Goal: Transaction & Acquisition: Purchase product/service

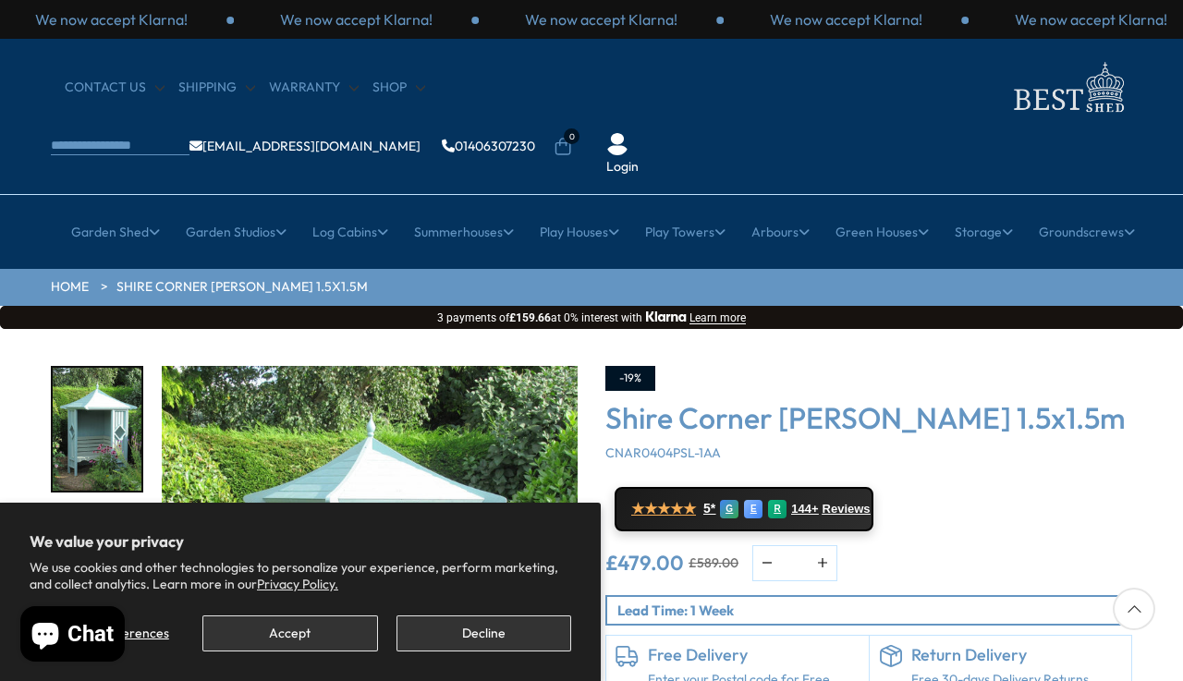
click at [297, 645] on button "Accept" at bounding box center [289, 634] width 175 height 36
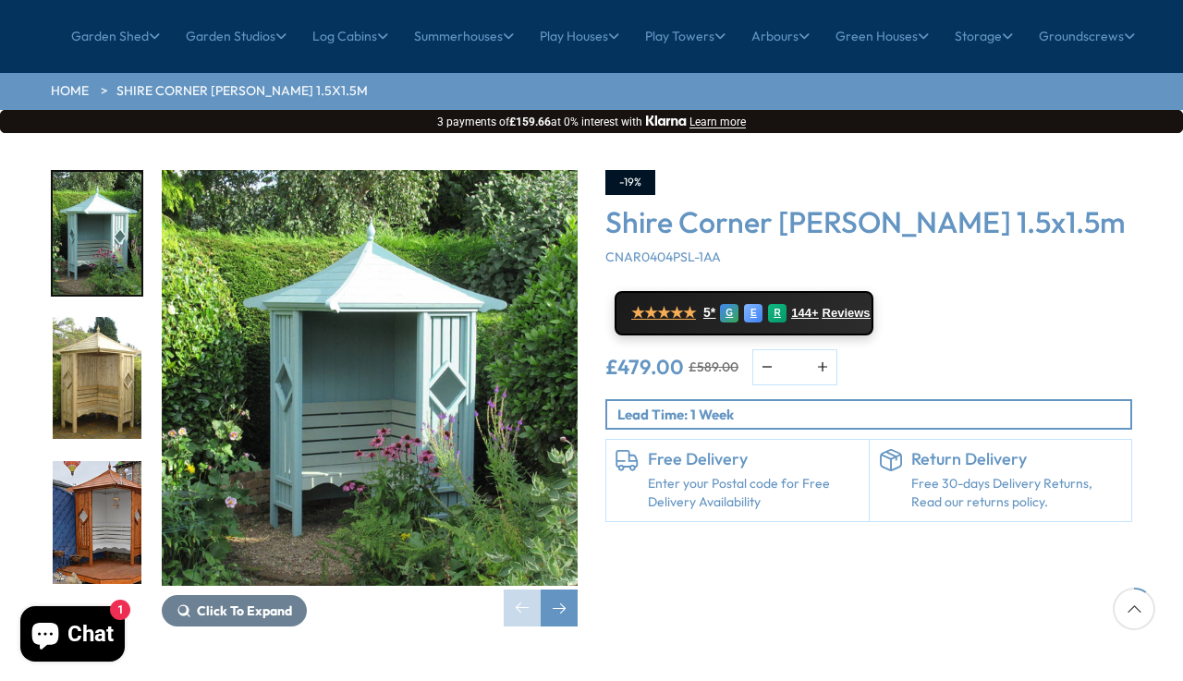
scroll to position [211, 0]
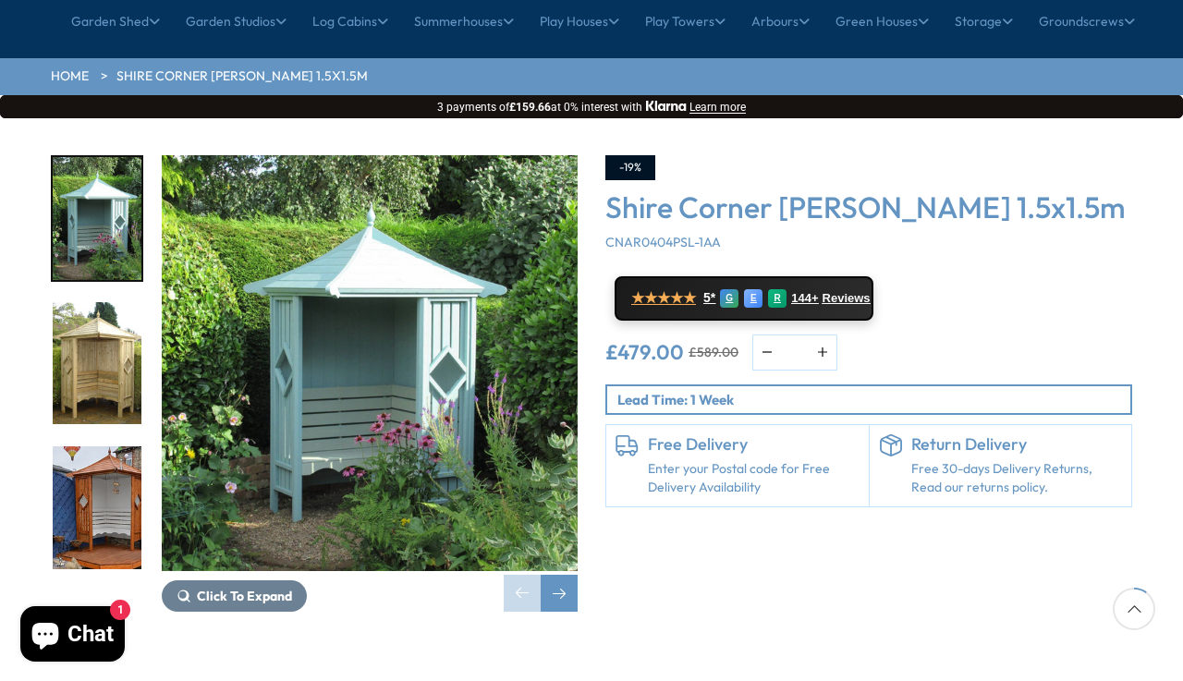
click at [92, 172] on img "1 / 14" at bounding box center [97, 218] width 89 height 123
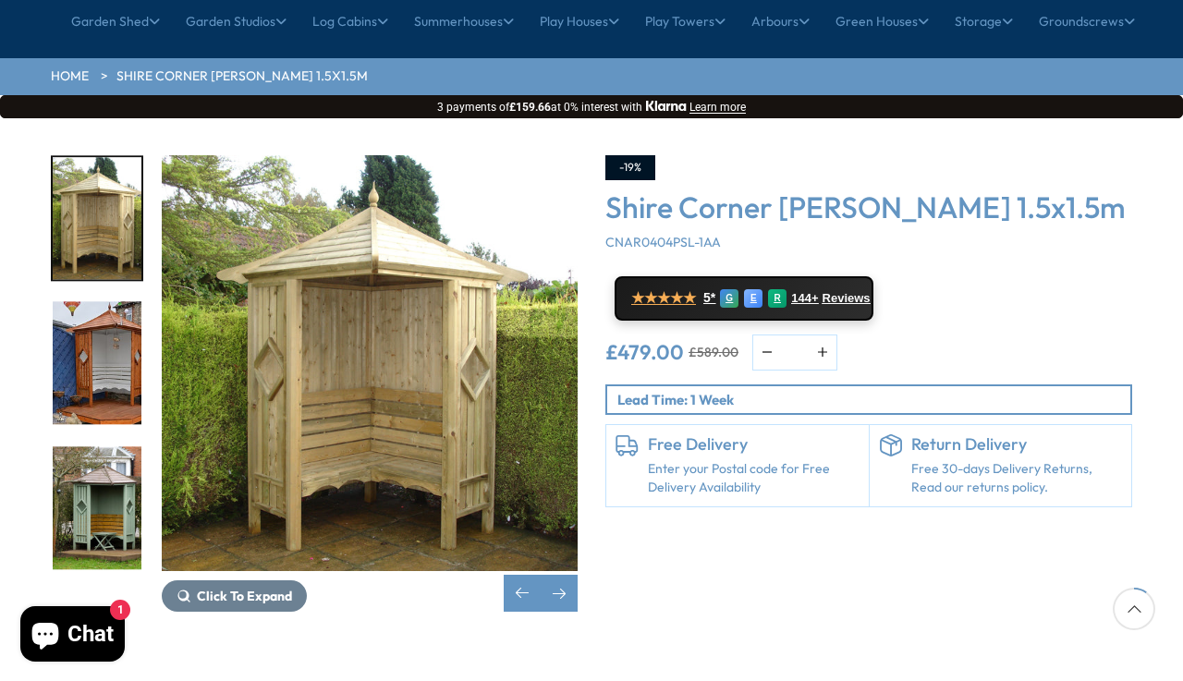
click at [84, 302] on img "3 / 14" at bounding box center [97, 363] width 89 height 123
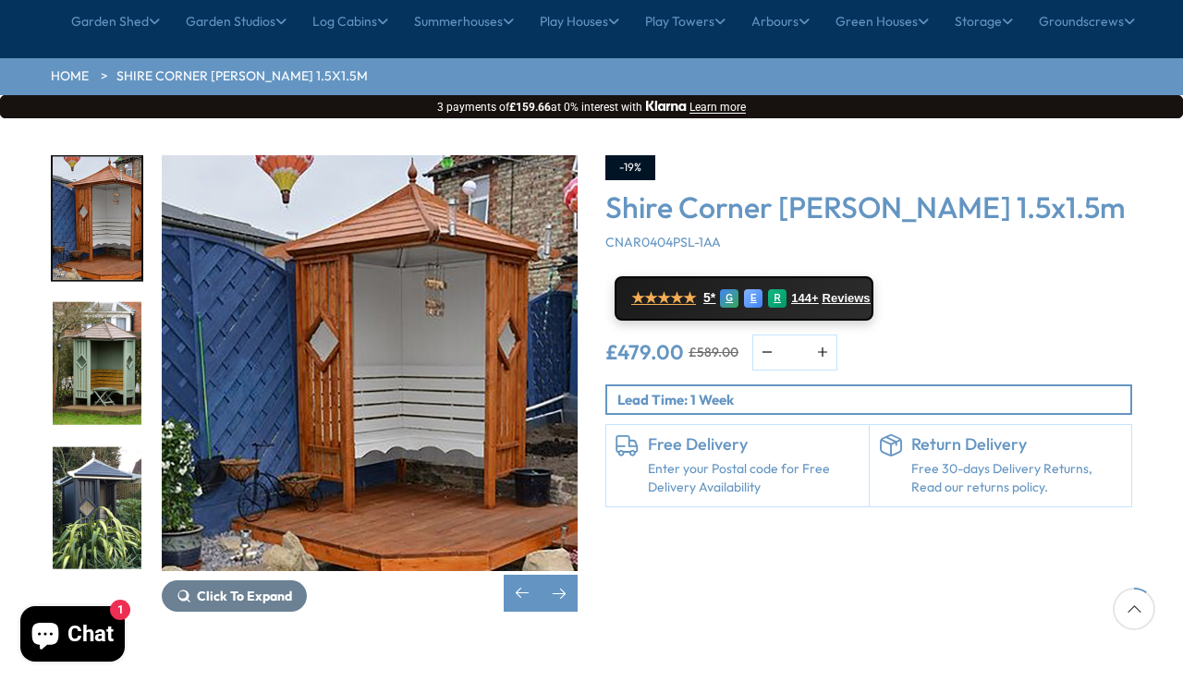
click at [88, 308] on img "4 / 14" at bounding box center [97, 363] width 89 height 123
click at [88, 442] on div at bounding box center [106, 363] width 111 height 416
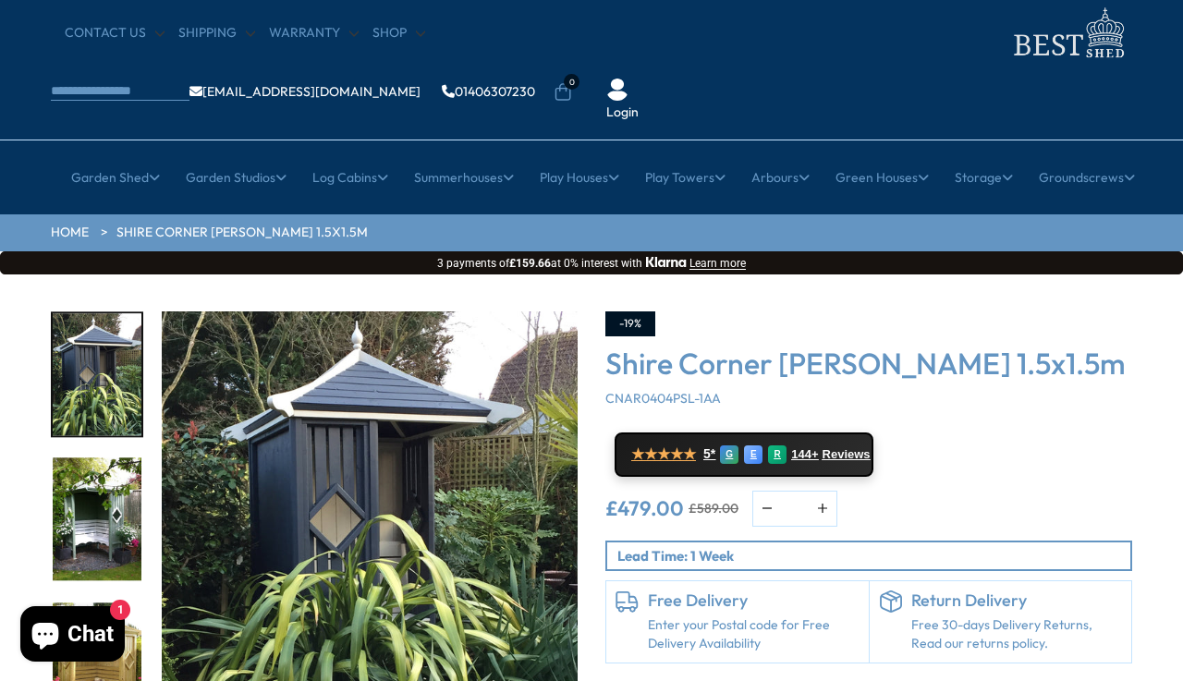
scroll to position [59, 0]
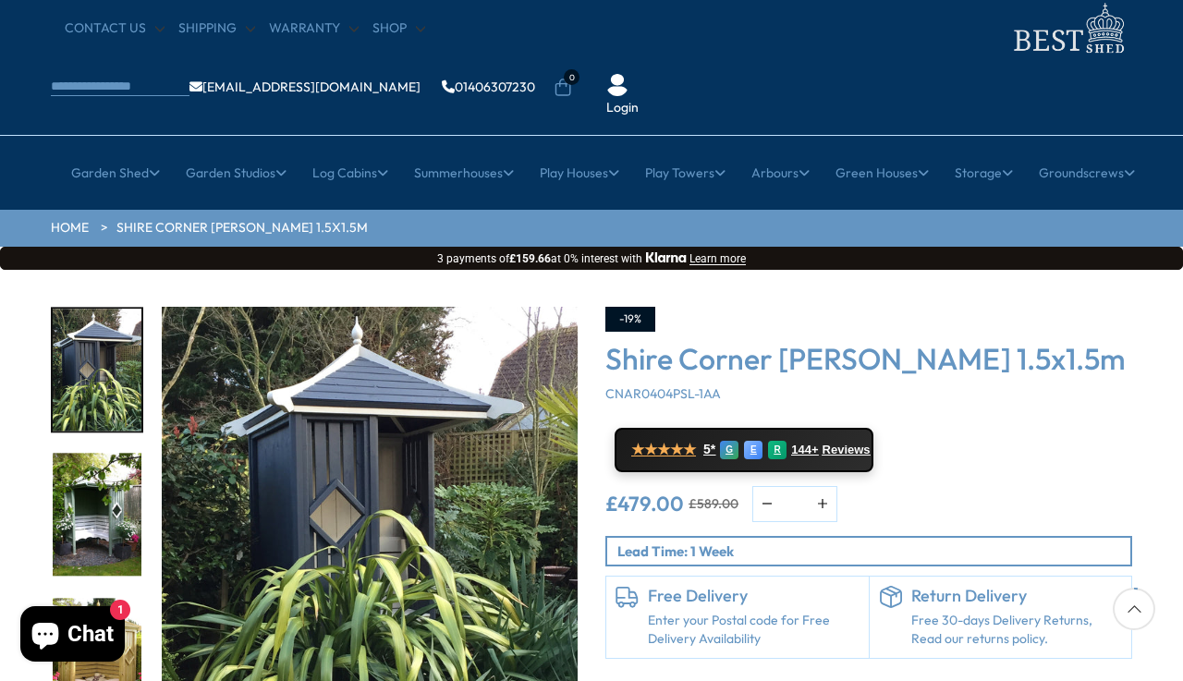
click at [84, 309] on img "5 / 14" at bounding box center [97, 370] width 89 height 123
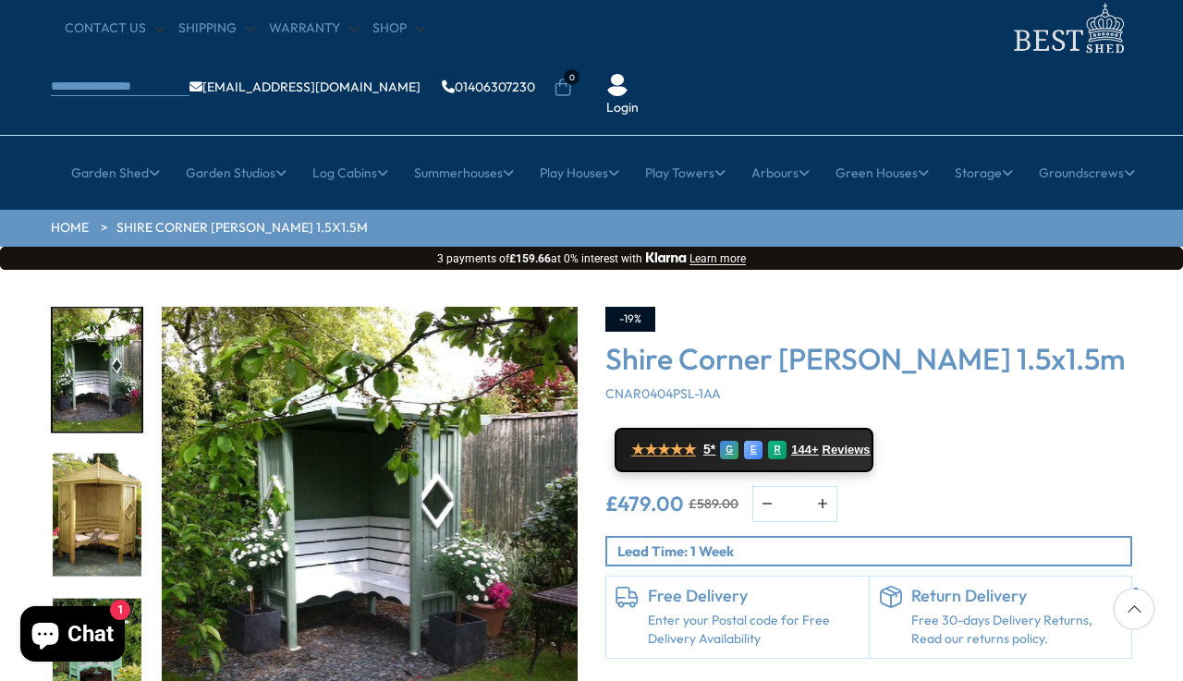
click at [95, 454] on img "7 / 14" at bounding box center [97, 515] width 89 height 123
click at [96, 309] on img "6 / 14" at bounding box center [97, 370] width 89 height 123
click at [93, 593] on div at bounding box center [106, 515] width 111 height 416
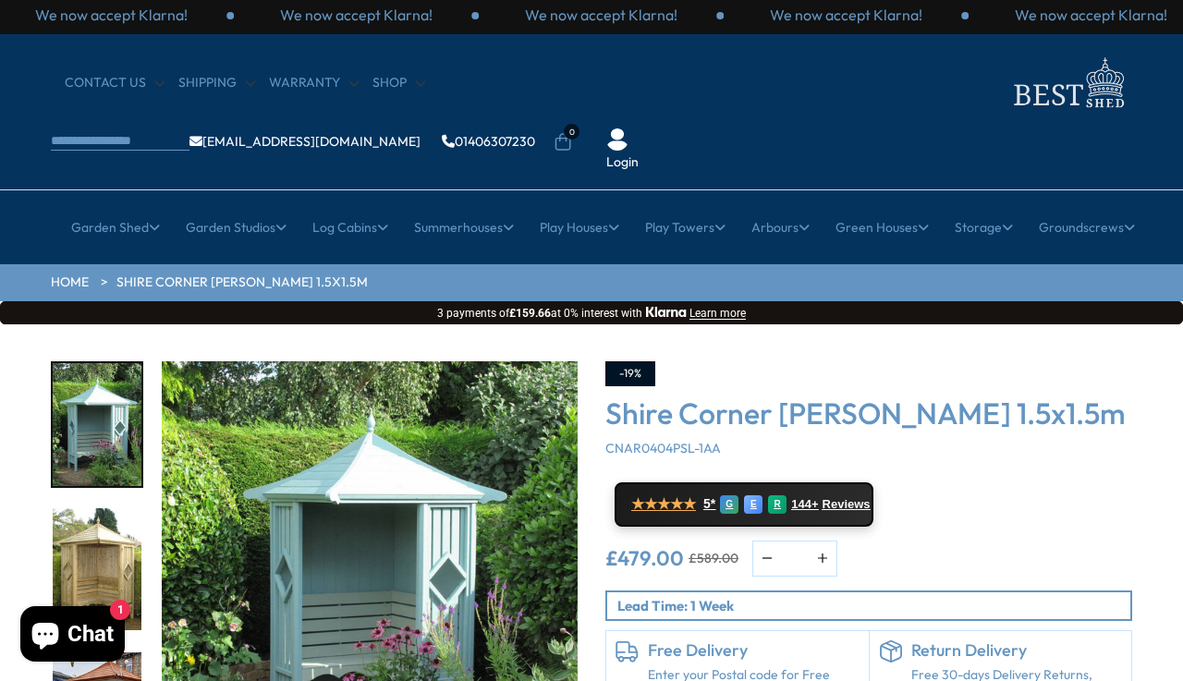
scroll to position [0, 0]
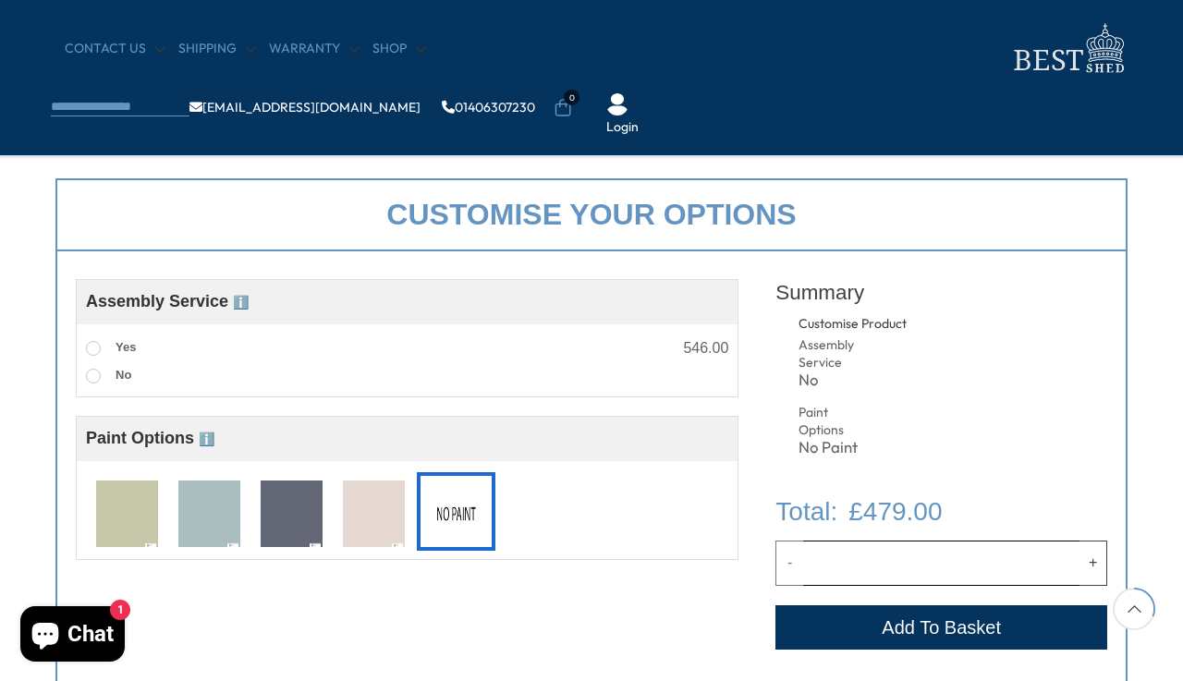
scroll to position [606, 0]
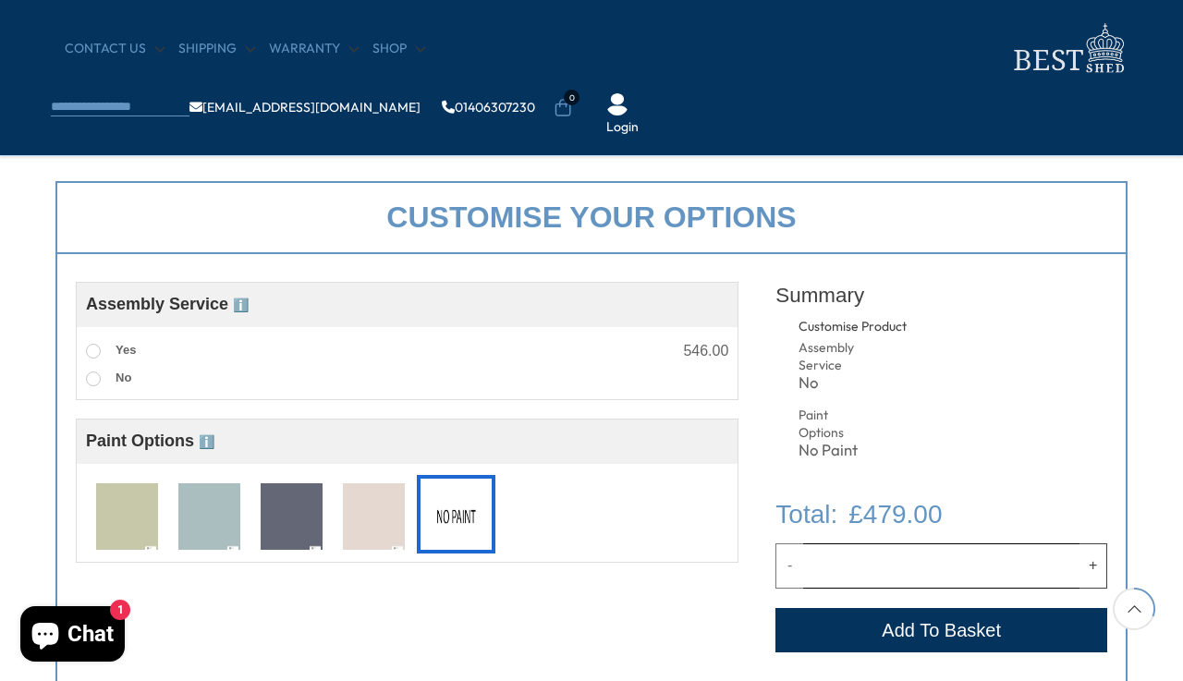
click at [204, 517] on img at bounding box center [209, 518] width 62 height 68
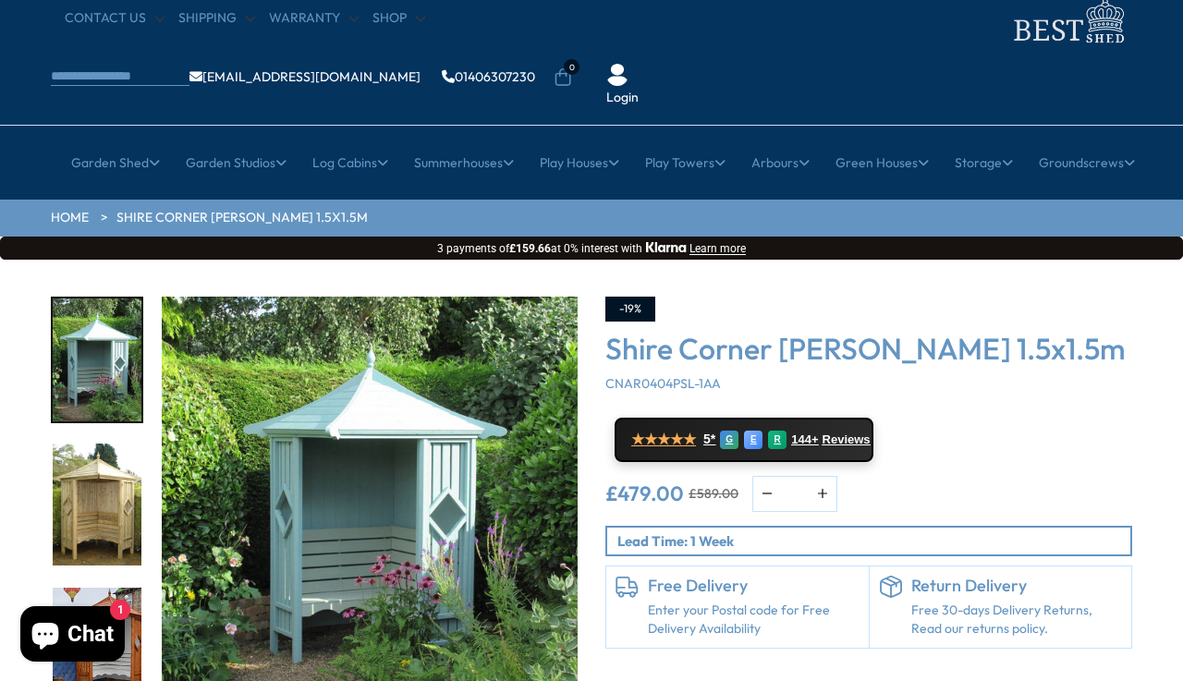
scroll to position [0, 0]
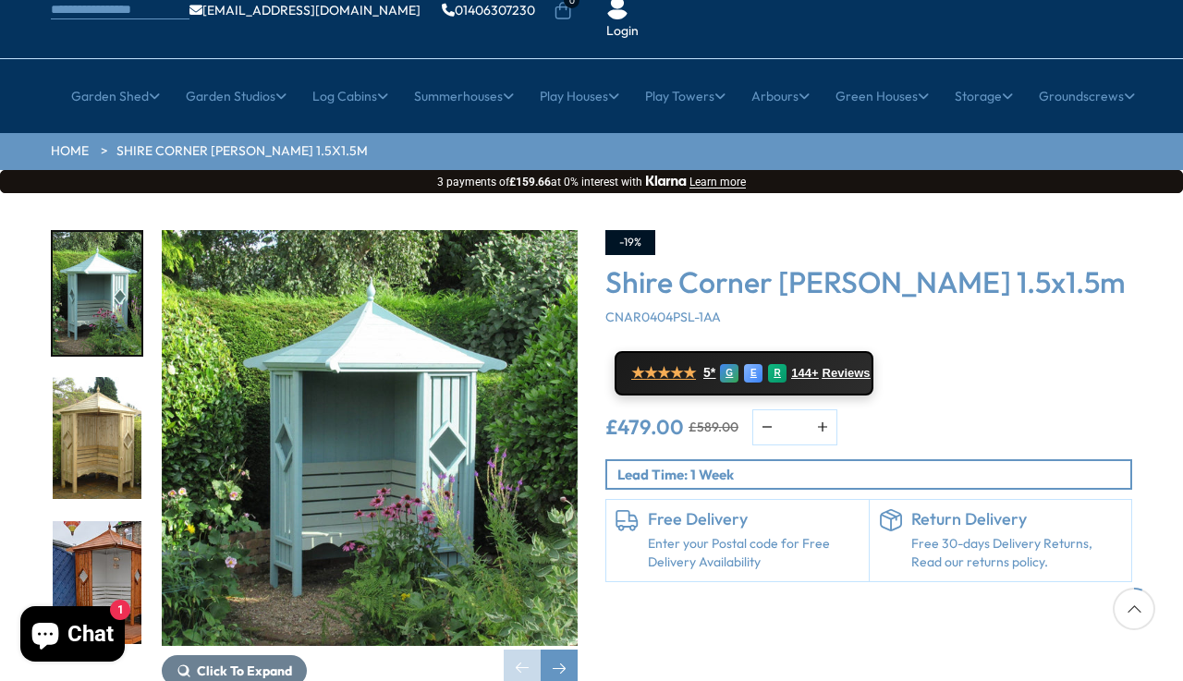
scroll to position [143, 0]
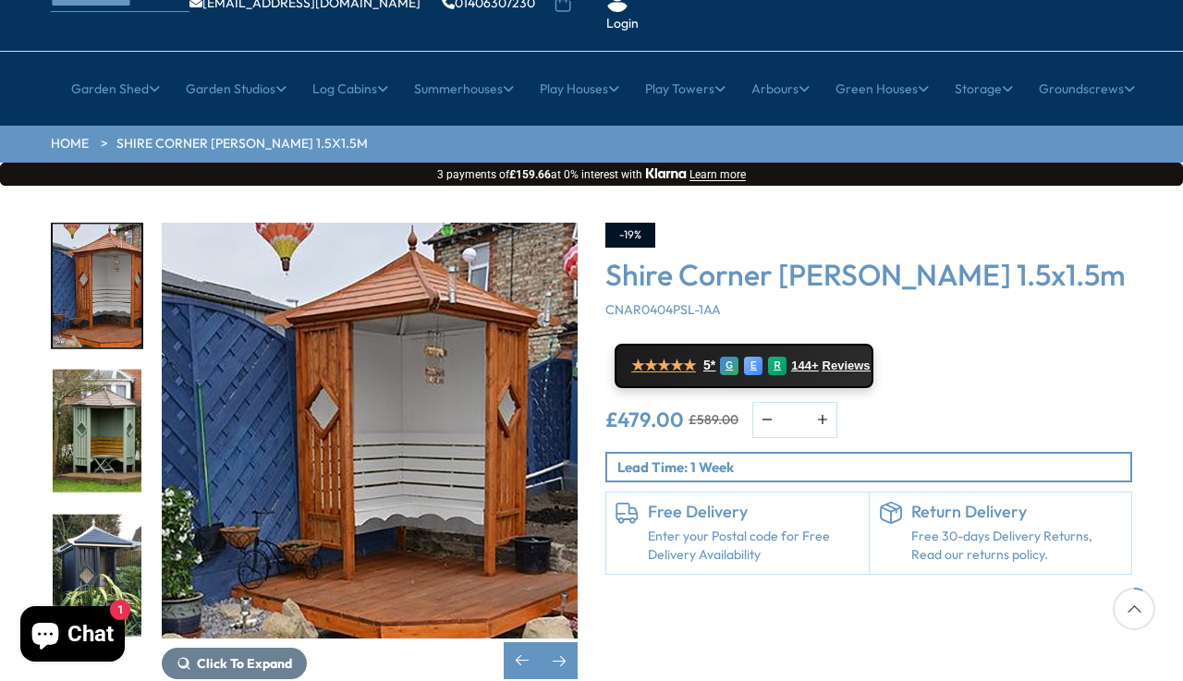
click at [79, 526] on img "5 / 14" at bounding box center [97, 575] width 89 height 123
click at [91, 514] on img "5 / 14" at bounding box center [97, 575] width 89 height 123
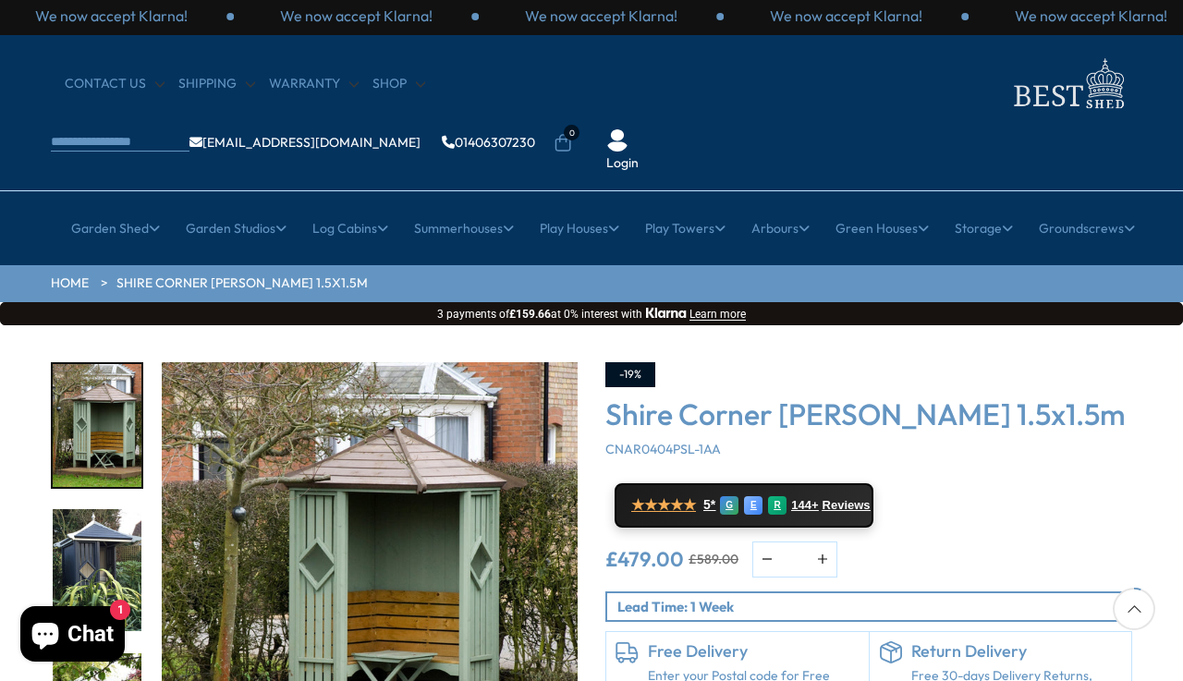
scroll to position [0, 0]
